Goal: Check status: Check status

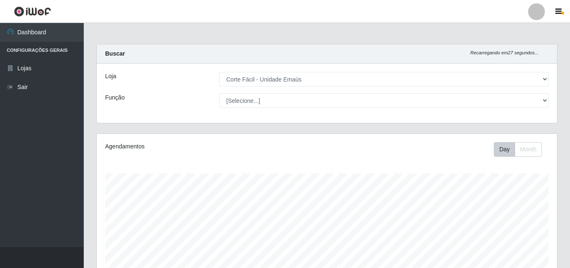
select select "201"
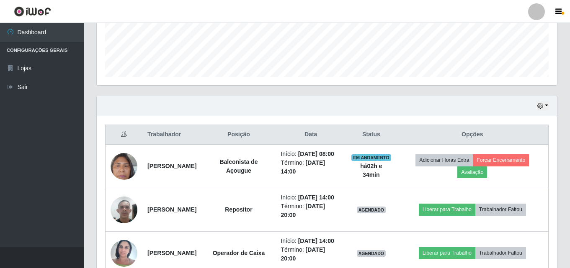
click at [541, 103] on button "button" at bounding box center [543, 106] width 12 height 10
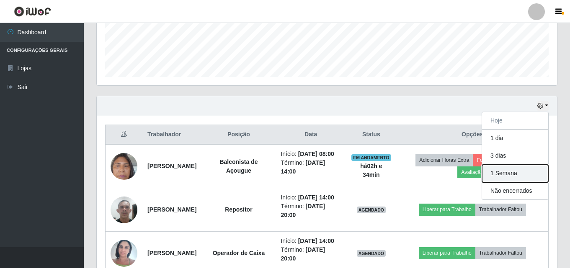
click at [510, 172] on button "1 Semana" at bounding box center [515, 174] width 66 height 18
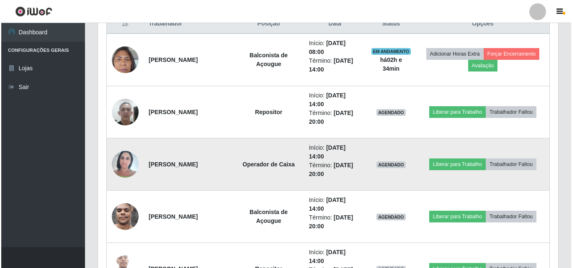
scroll to position [348, 0]
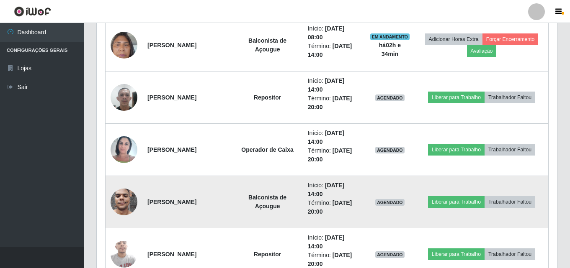
click at [121, 202] on img at bounding box center [124, 202] width 27 height 36
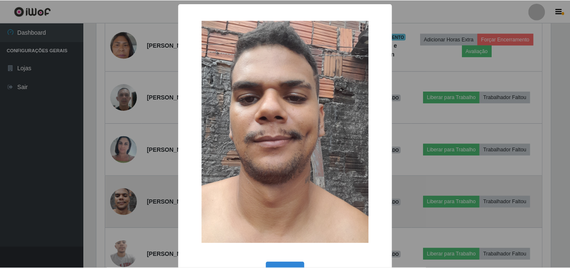
scroll to position [174, 456]
click at [121, 202] on div "× OK Cancel" at bounding box center [286, 134] width 572 height 268
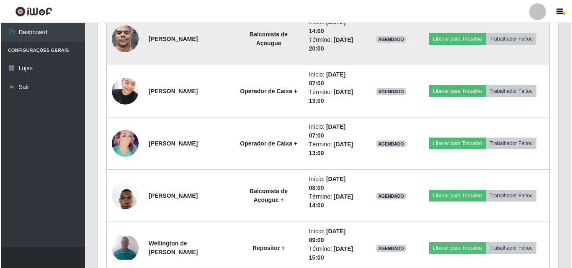
scroll to position [683, 0]
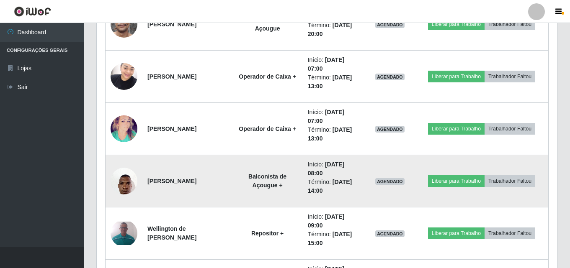
click at [126, 185] on img at bounding box center [124, 181] width 27 height 36
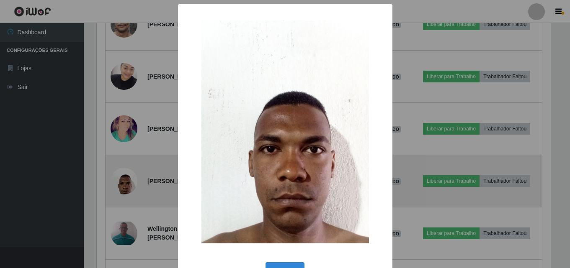
scroll to position [174, 456]
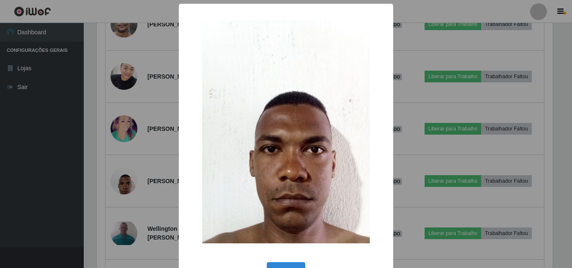
click at [126, 184] on div "× OK Cancel" at bounding box center [286, 134] width 572 height 268
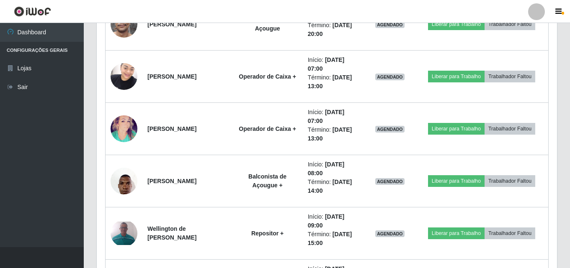
scroll to position [174, 460]
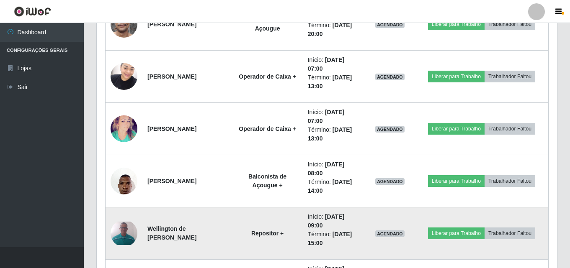
click at [131, 232] on img at bounding box center [124, 233] width 27 height 23
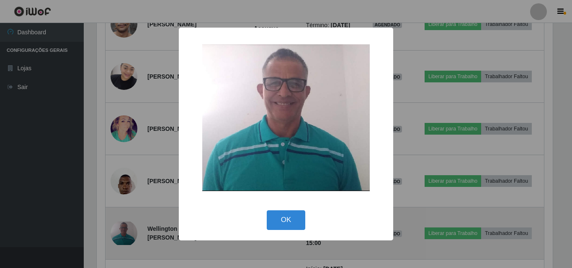
click at [131, 232] on div "× OK Cancel" at bounding box center [286, 134] width 572 height 268
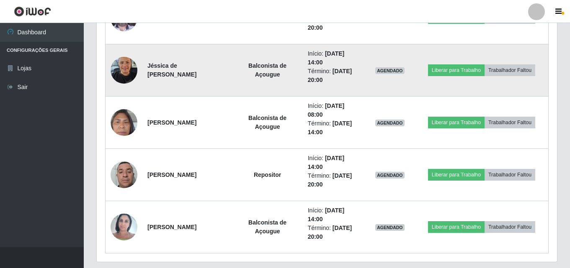
scroll to position [1447, 0]
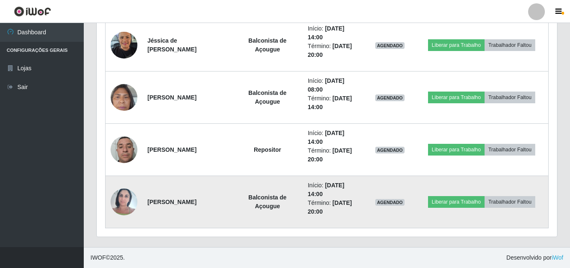
click at [124, 193] on img at bounding box center [124, 202] width 27 height 36
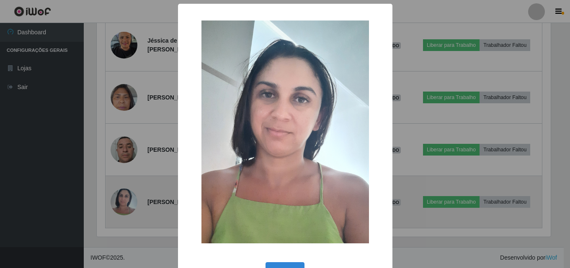
scroll to position [174, 456]
click at [124, 193] on div "× OK Cancel" at bounding box center [286, 134] width 572 height 268
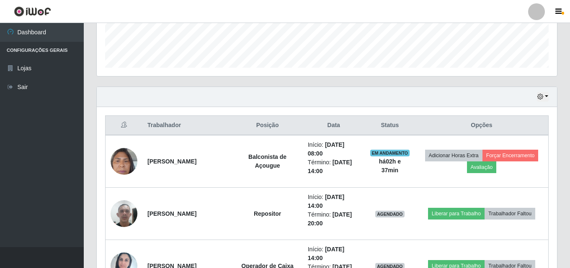
scroll to position [233, 0]
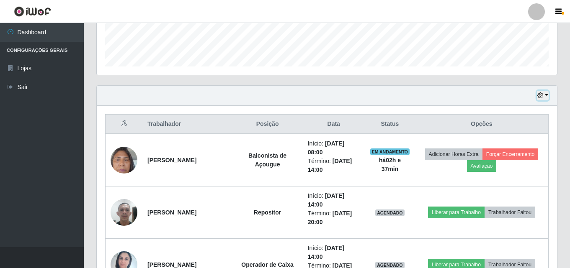
click at [541, 93] on icon "button" at bounding box center [540, 96] width 6 height 6
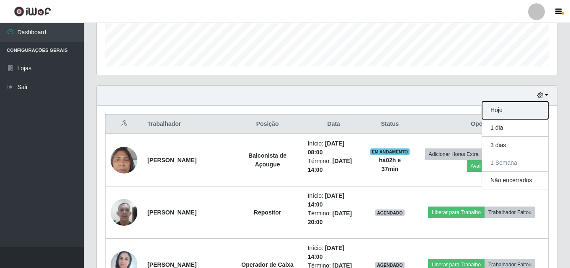
click at [504, 111] on button "Hoje" at bounding box center [515, 111] width 66 height 18
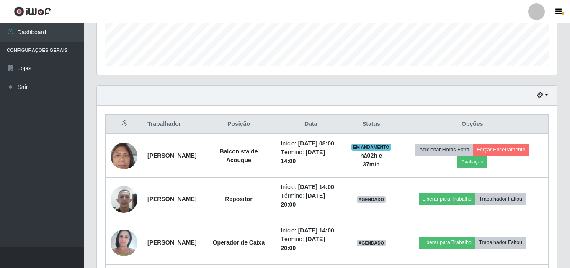
scroll to position [348, 0]
